Goal: Task Accomplishment & Management: Complete application form

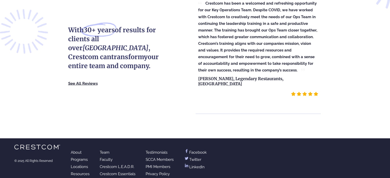
scroll to position [1079, 0]
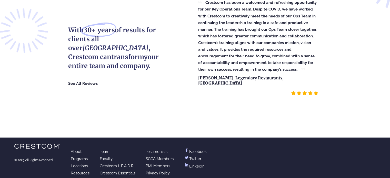
drag, startPoint x: 57, startPoint y: 4, endPoint x: 61, endPoint y: 1, distance: 4.5
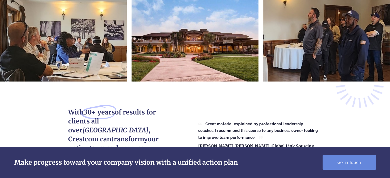
scroll to position [669, 0]
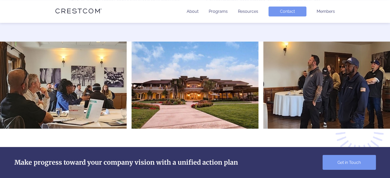
click at [339, 162] on link "Get in Touch" at bounding box center [348, 162] width 53 height 15
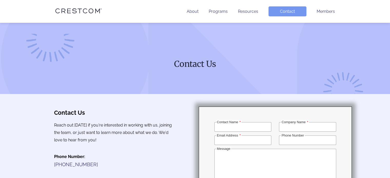
scroll to position [77, 0]
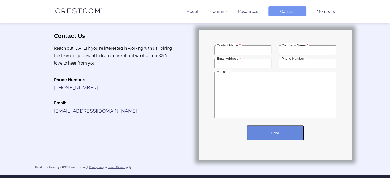
click at [234, 51] on input "Contact Name" at bounding box center [242, 49] width 57 height 9
type input "Christina Queeni"
click at [287, 54] on input "Company Name" at bounding box center [307, 49] width 57 height 9
type input "Christina Solutions"
click at [250, 64] on input "Email Address" at bounding box center [242, 63] width 57 height 9
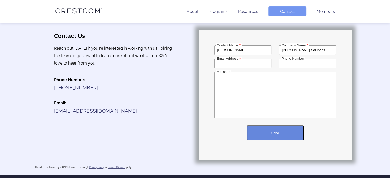
type input "i"
click at [290, 63] on input "Phone Number" at bounding box center [307, 63] width 57 height 9
paste input "+91 8508879879"
type input "+91 8508879879"
click at [238, 64] on input "Email Address" at bounding box center [242, 63] width 57 height 9
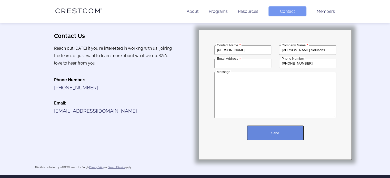
paste input "info@christinasolutions.com"
type input "info@christinasolutions.com"
click at [226, 76] on textarea "Message" at bounding box center [275, 95] width 122 height 46
paste textarea "Hi [First Name], Coaching is your expertise, but managing the backend doesn’t h…"
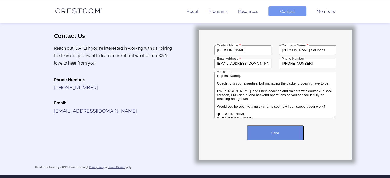
scroll to position [0, 0]
drag, startPoint x: 239, startPoint y: 77, endPoint x: 221, endPoint y: 76, distance: 17.7
click at [221, 76] on textarea "Hi [First Name], Coaching is your expertise, but managing the backend doesn’t h…" at bounding box center [275, 95] width 122 height 46
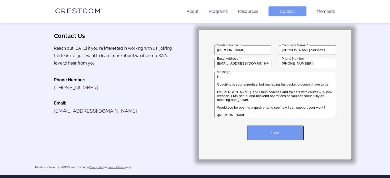
type textarea "Hi, Coaching is your expertise, but managing the backend doesn’t have to be. I’…"
click at [270, 135] on button "Send" at bounding box center [275, 133] width 57 height 15
